Goal: Register for event/course

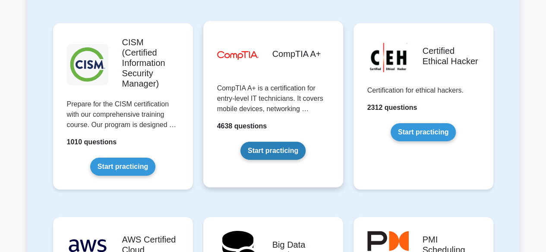
scroll to position [1313, 0]
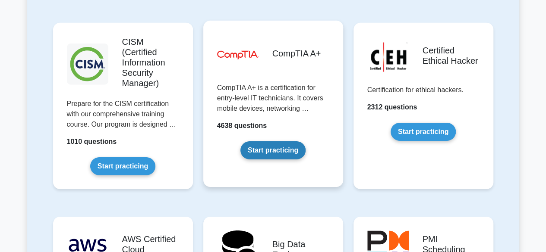
click at [280, 142] on link "Start practicing" at bounding box center [272, 151] width 65 height 18
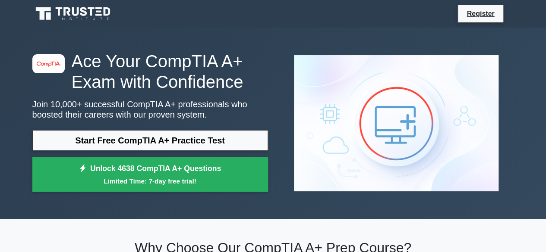
scroll to position [9, 0]
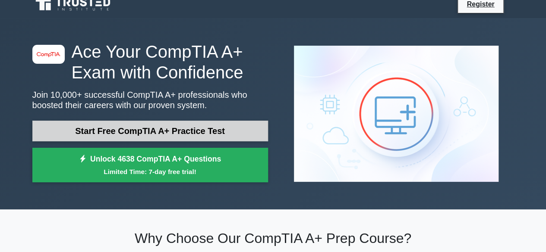
click at [180, 129] on link "Start Free CompTIA A+ Practice Test" at bounding box center [150, 131] width 236 height 21
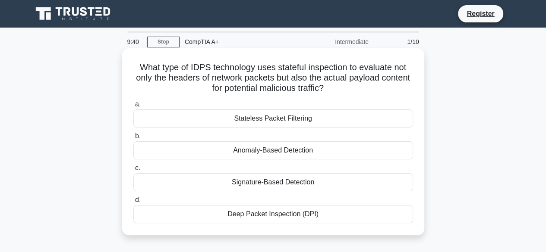
click at [263, 120] on div "Stateless Packet Filtering" at bounding box center [273, 119] width 280 height 18
click at [133, 107] on input "a. Stateless Packet Filtering" at bounding box center [133, 105] width 0 height 6
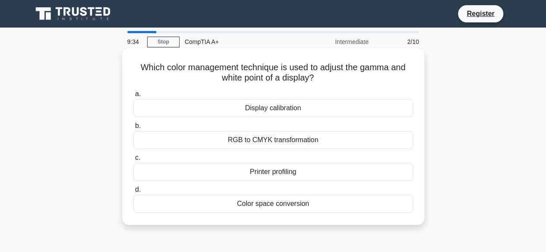
click at [252, 144] on div "RGB to CMYK transformation" at bounding box center [273, 140] width 280 height 18
click at [133, 129] on input "b. RGB to CMYK transformation" at bounding box center [133, 126] width 0 height 6
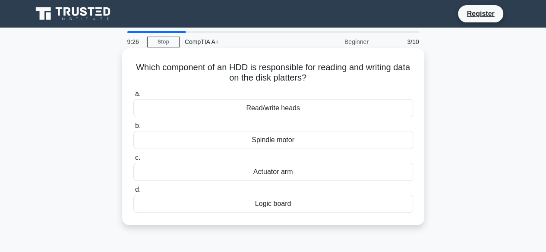
click at [249, 108] on div "Read/write heads" at bounding box center [273, 108] width 280 height 18
click at [133, 97] on input "a. Read/write heads" at bounding box center [133, 95] width 0 height 6
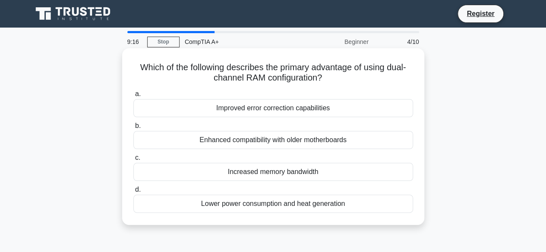
click at [227, 142] on div "Enhanced compatibility with older motherboards" at bounding box center [273, 140] width 280 height 18
click at [133, 129] on input "b. Enhanced compatibility with older motherboards" at bounding box center [133, 126] width 0 height 6
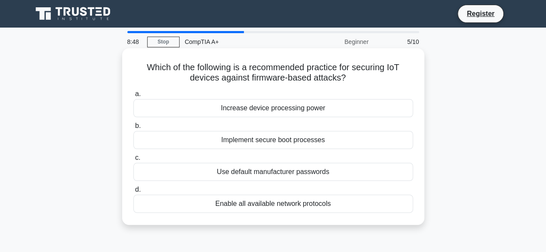
click at [240, 176] on div "Use default manufacturer passwords" at bounding box center [273, 172] width 280 height 18
click at [133, 161] on input "c. Use default manufacturer passwords" at bounding box center [133, 158] width 0 height 6
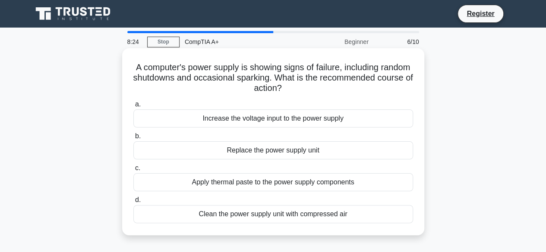
click at [220, 183] on div "Apply thermal paste to the power supply components" at bounding box center [273, 183] width 280 height 18
click at [133, 171] on input "c. Apply thermal paste to the power supply components" at bounding box center [133, 169] width 0 height 6
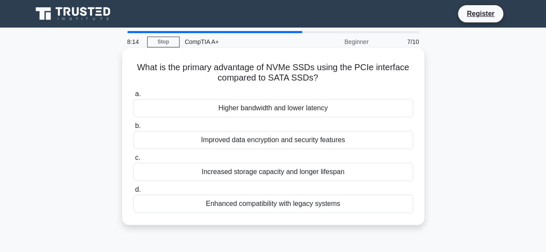
click at [209, 112] on div "Higher bandwidth and lower latency" at bounding box center [273, 108] width 280 height 18
click at [133, 97] on input "a. Higher bandwidth and lower latency" at bounding box center [133, 95] width 0 height 6
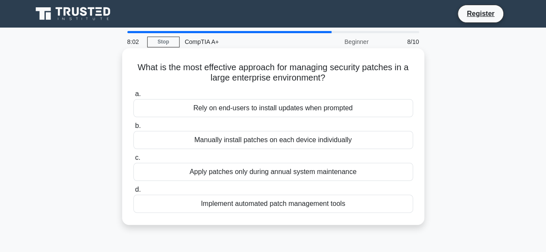
click at [229, 206] on div "Implement automated patch management tools" at bounding box center [273, 204] width 280 height 18
click at [133, 193] on input "d. Implement automated patch management tools" at bounding box center [133, 190] width 0 height 6
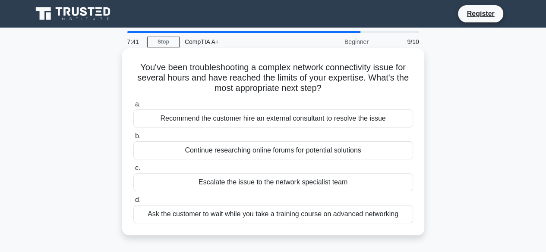
click at [187, 182] on div "Escalate the issue to the network specialist team" at bounding box center [273, 183] width 280 height 18
click at [133, 171] on input "c. Escalate the issue to the network specialist team" at bounding box center [133, 169] width 0 height 6
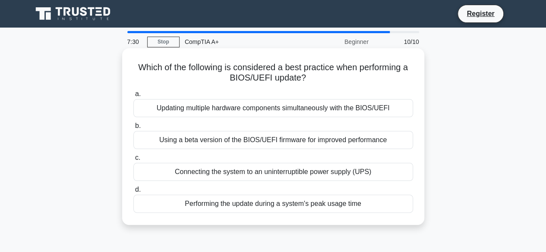
click at [210, 169] on div "Connecting the system to an uninterruptible power supply (UPS)" at bounding box center [273, 172] width 280 height 18
click at [133, 161] on input "c. Connecting the system to an uninterruptible power supply (UPS)" at bounding box center [133, 158] width 0 height 6
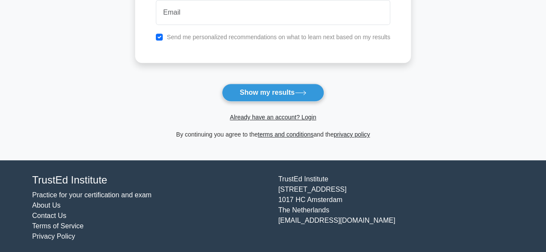
scroll to position [180, 0]
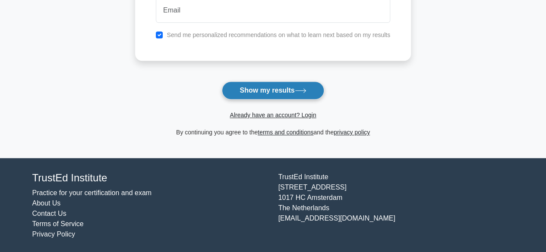
click at [248, 91] on button "Show my results" at bounding box center [273, 91] width 102 height 18
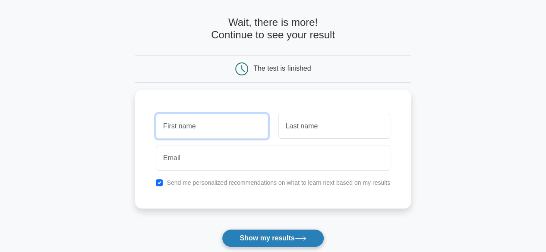
scroll to position [32, 0]
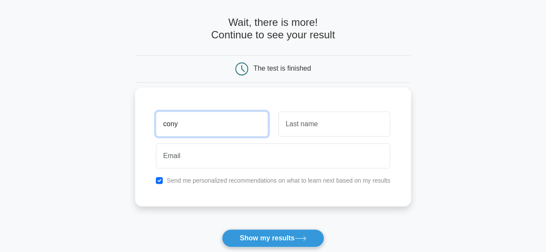
type input "cony"
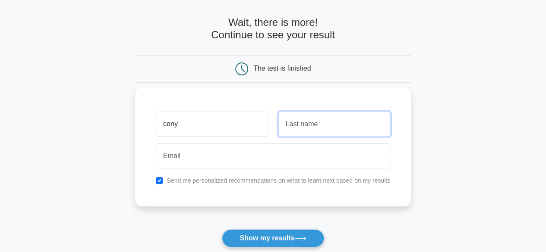
click at [291, 128] on input "text" at bounding box center [334, 124] width 112 height 25
type input "[PERSON_NAME]"
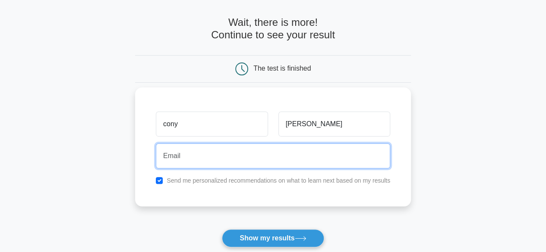
click at [234, 155] on input "email" at bounding box center [273, 156] width 234 height 25
type input "[EMAIL_ADDRESS][DOMAIN_NAME]"
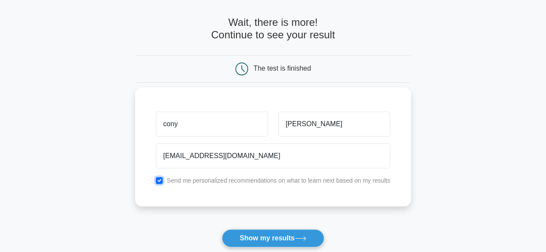
click at [159, 181] on input "checkbox" at bounding box center [159, 180] width 7 height 7
checkbox input "false"
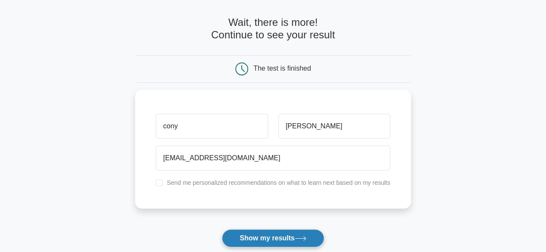
click at [265, 235] on button "Show my results" at bounding box center [273, 239] width 102 height 18
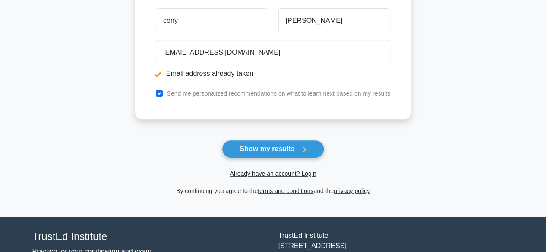
scroll to position [170, 0]
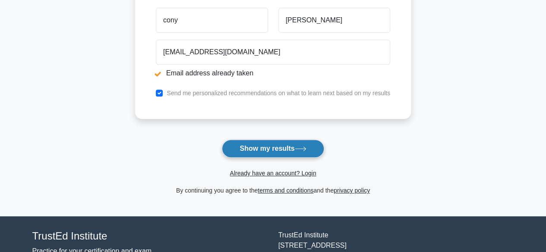
click at [249, 147] on button "Show my results" at bounding box center [273, 149] width 102 height 18
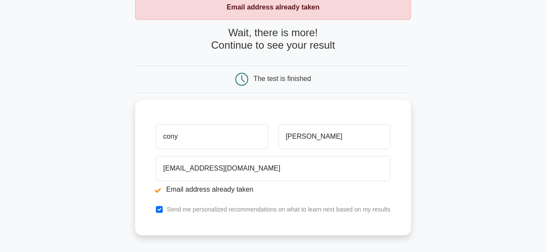
scroll to position [33, 0]
